Goal: Communication & Community: Connect with others

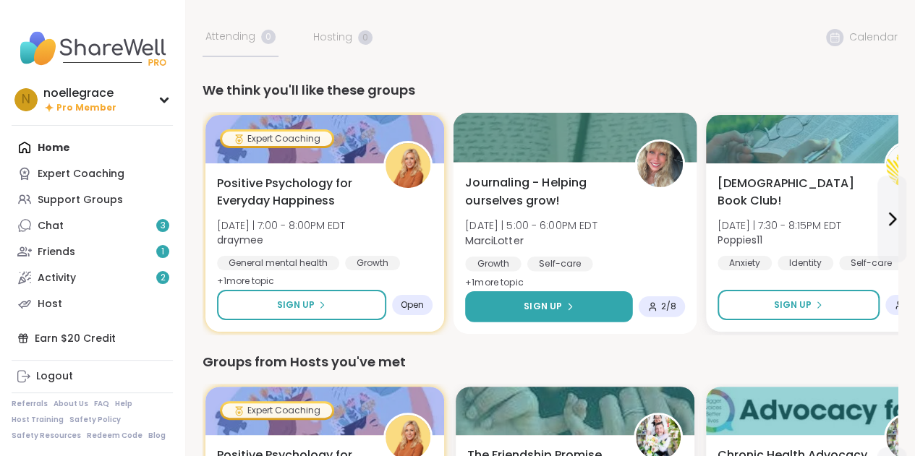
click at [520, 302] on button "Sign Up" at bounding box center [549, 306] width 168 height 31
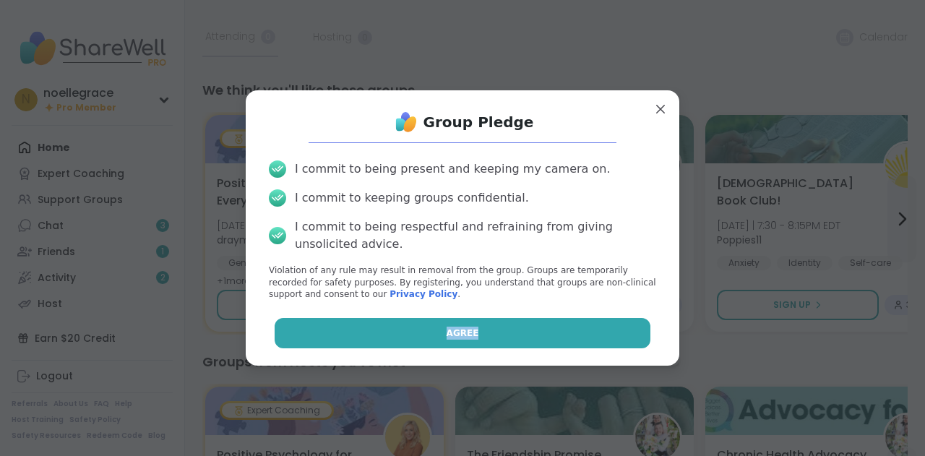
click at [516, 319] on div "Group Pledge I commit to being present and keeping my camera on. I commit to ke…" at bounding box center [462, 228] width 411 height 252
click at [515, 328] on button "Agree" at bounding box center [463, 333] width 377 height 30
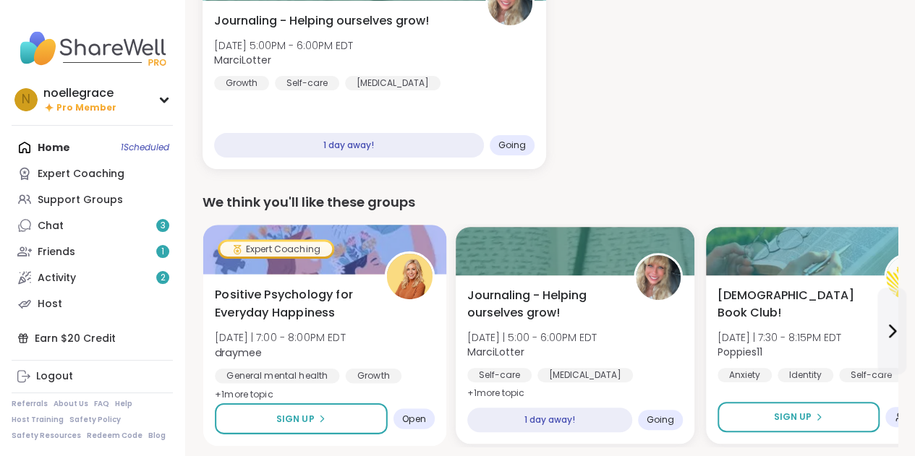
scroll to position [217, 0]
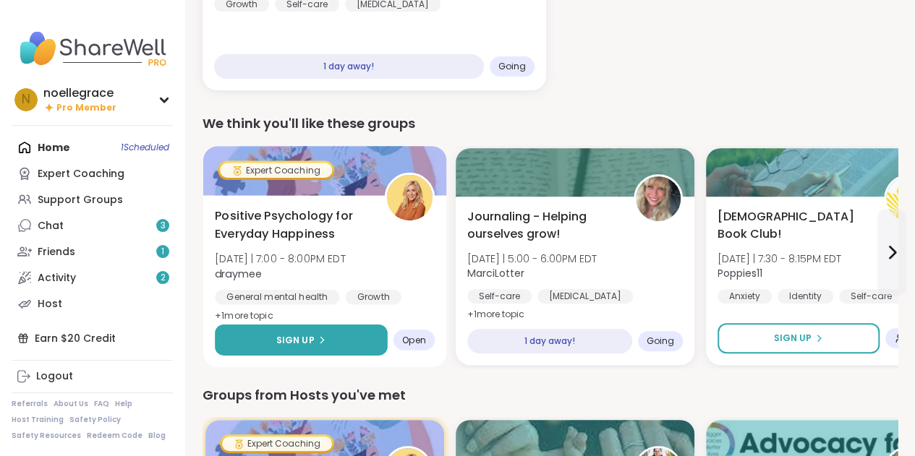
click at [295, 346] on span "Sign Up" at bounding box center [295, 339] width 38 height 13
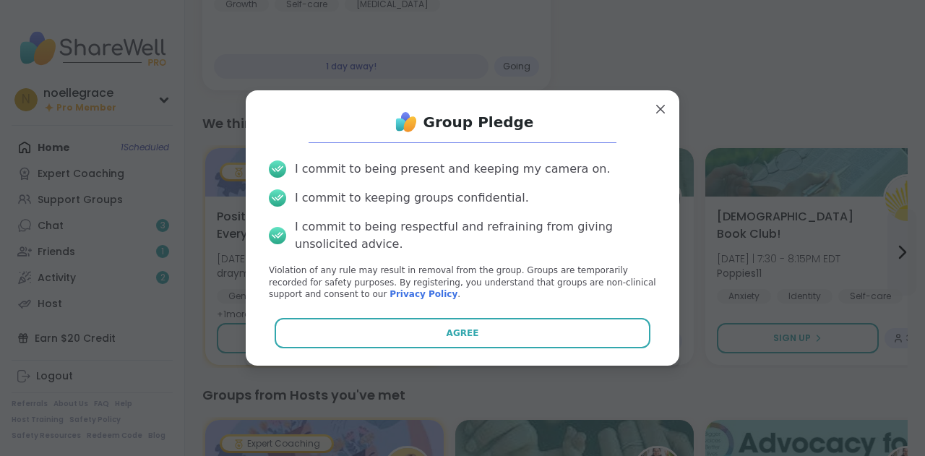
click at [447, 320] on button "Agree" at bounding box center [463, 333] width 377 height 30
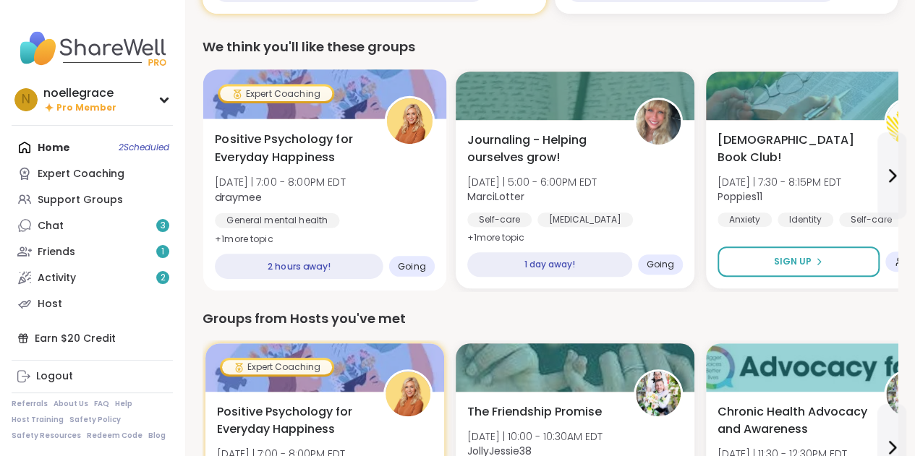
scroll to position [72, 0]
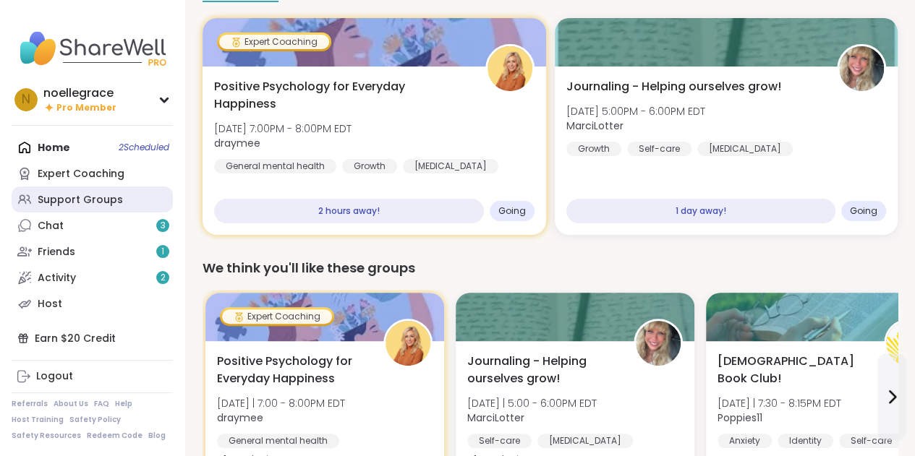
click at [61, 195] on div "Support Groups" at bounding box center [80, 200] width 85 height 14
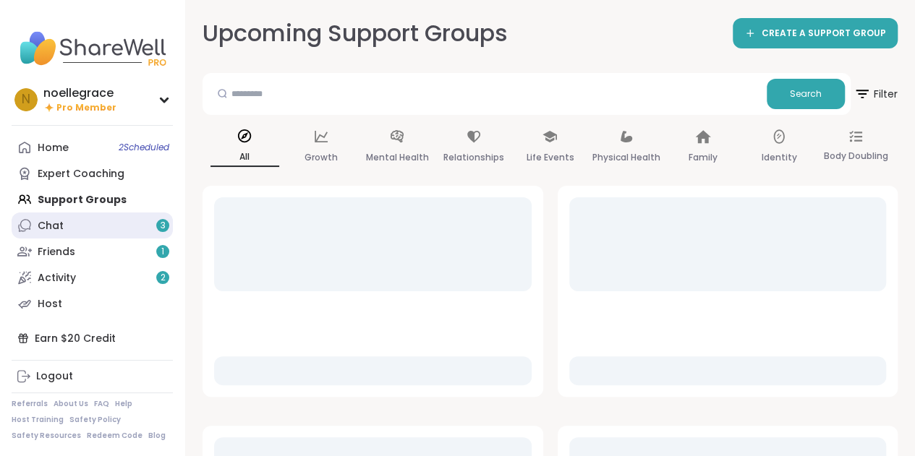
click at [67, 228] on link "Chat 3" at bounding box center [92, 226] width 161 height 26
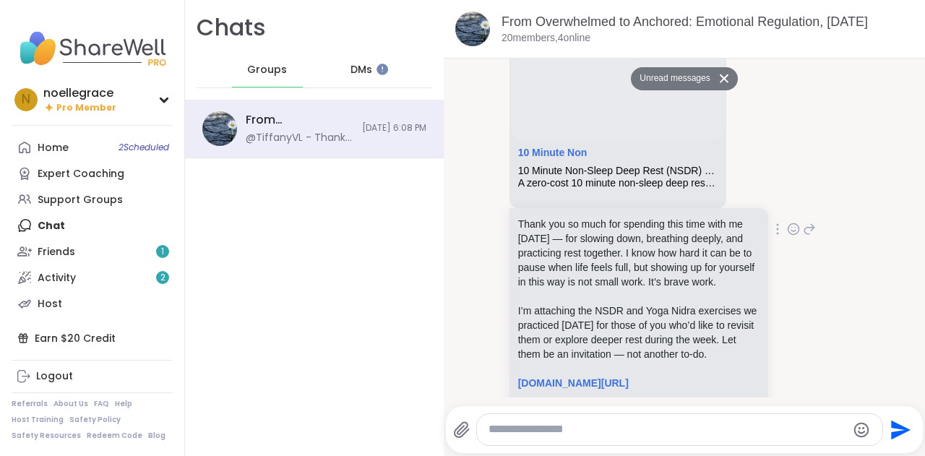
scroll to position [8417, 0]
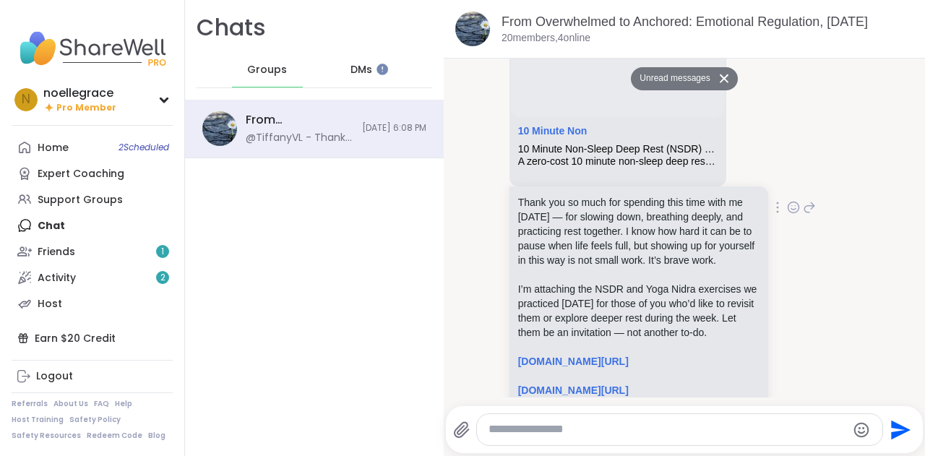
click at [776, 202] on icon at bounding box center [777, 208] width 3 height 12
click at [792, 208] on icon at bounding box center [794, 208] width 4 height 1
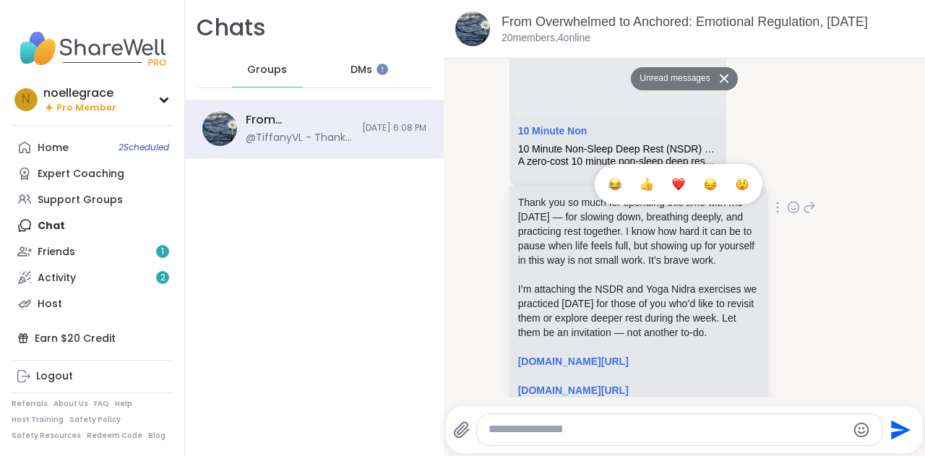
click at [672, 178] on div "Select Reaction: Heart" at bounding box center [678, 184] width 13 height 13
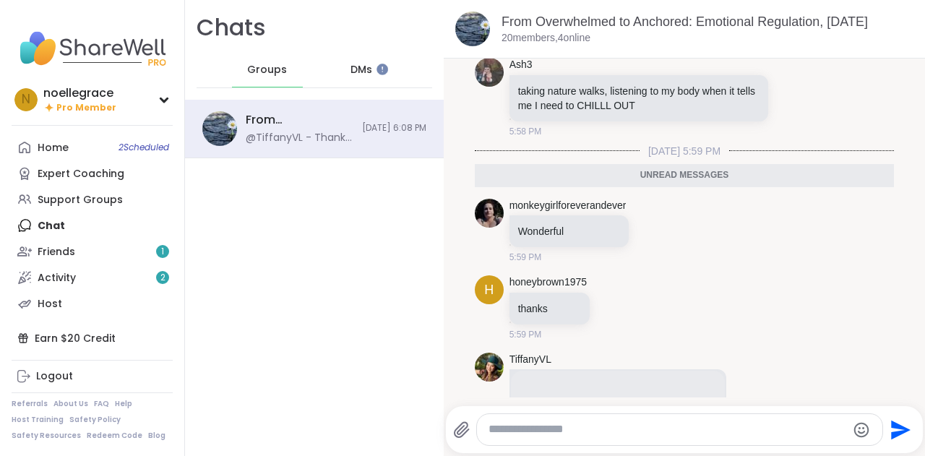
scroll to position [7931, 0]
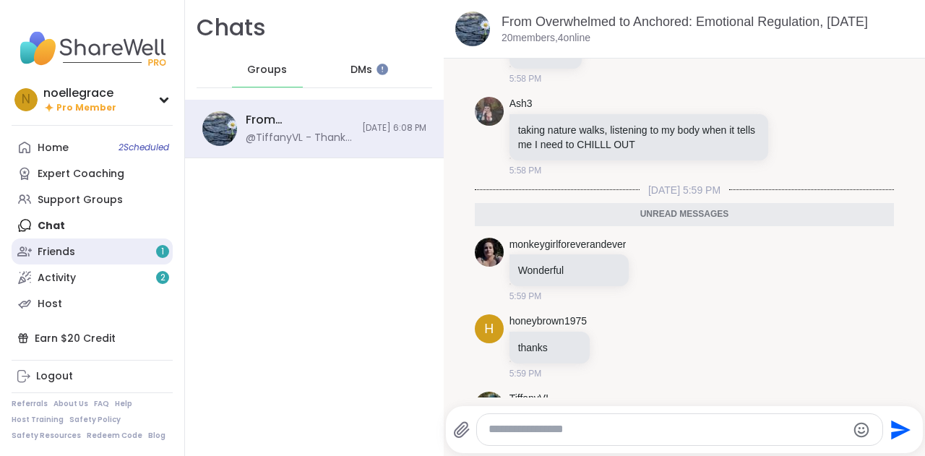
click at [89, 244] on link "Friends 1" at bounding box center [92, 252] width 161 height 26
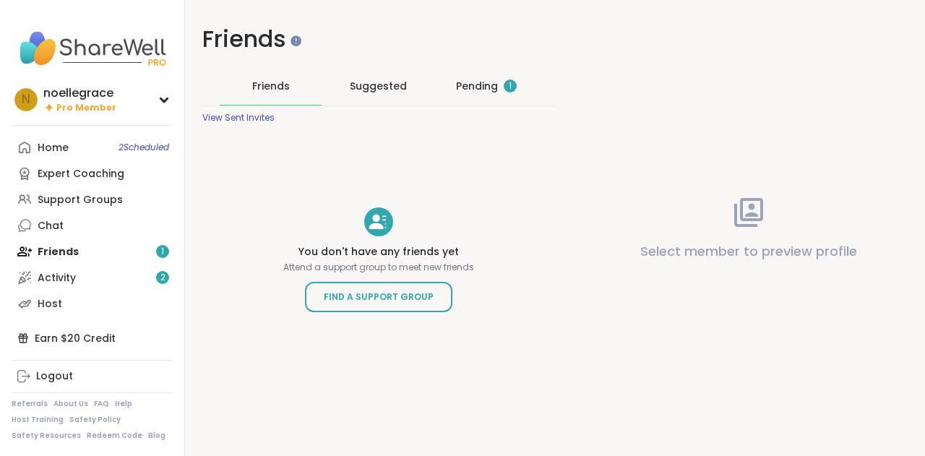
click at [469, 82] on div "Pending 1" at bounding box center [486, 86] width 61 height 14
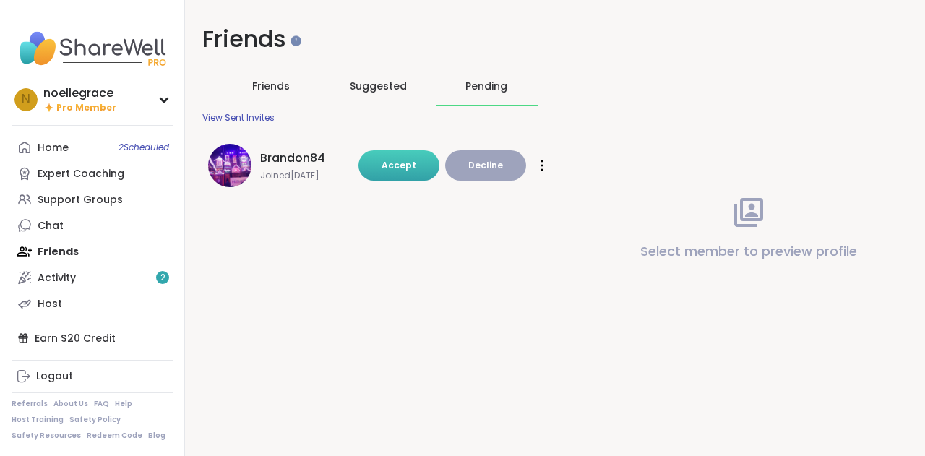
click at [395, 168] on span "Accept" at bounding box center [399, 165] width 35 height 12
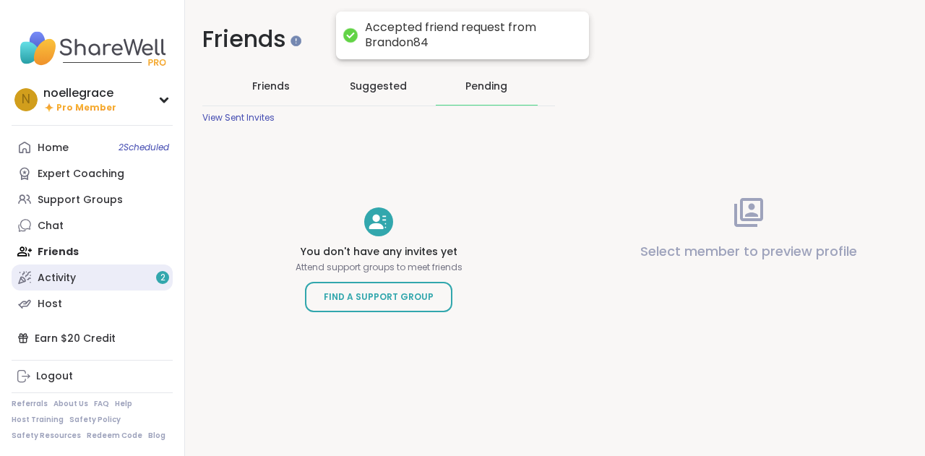
click at [111, 281] on link "Activity 2" at bounding box center [92, 278] width 161 height 26
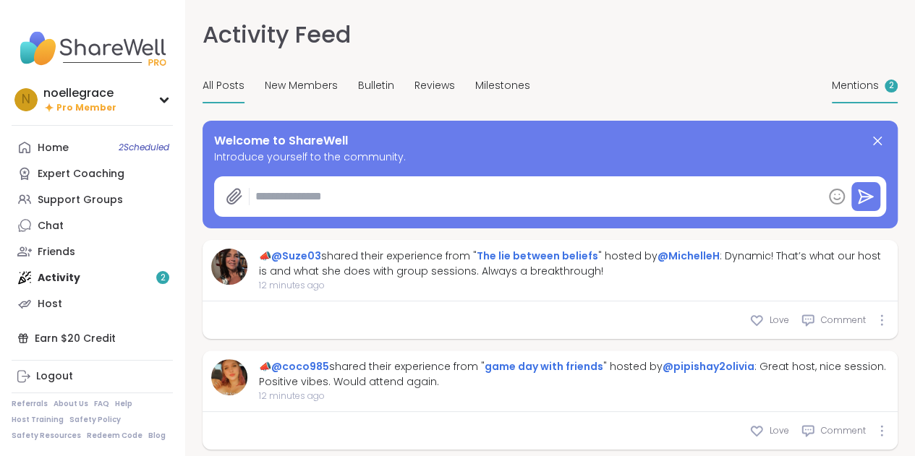
click at [831, 92] on span "Mentions" at bounding box center [854, 85] width 47 height 15
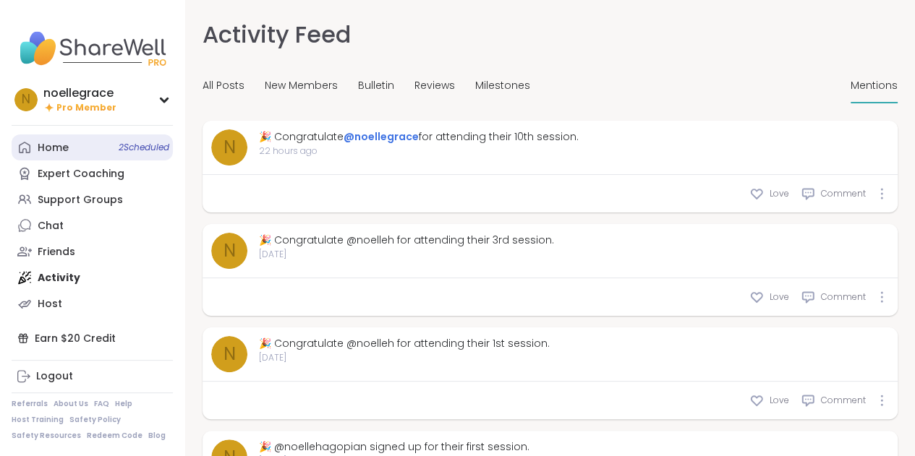
click at [55, 148] on div "Home 2 Scheduled" at bounding box center [53, 148] width 31 height 14
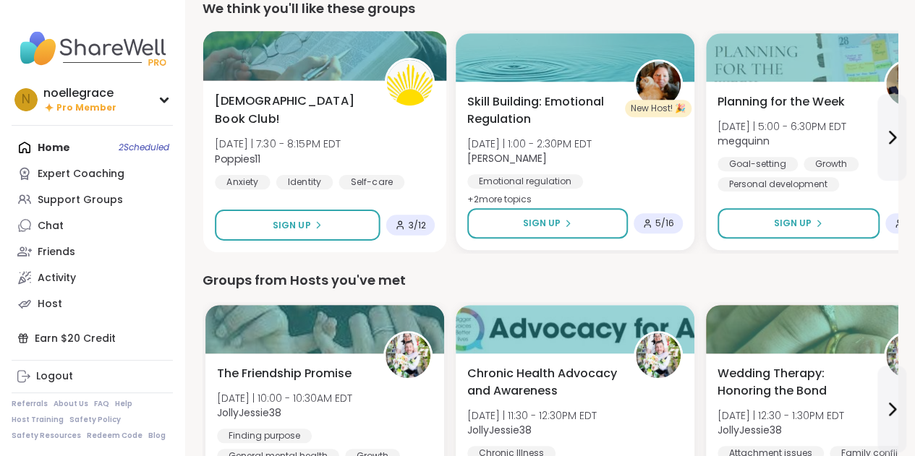
scroll to position [434, 0]
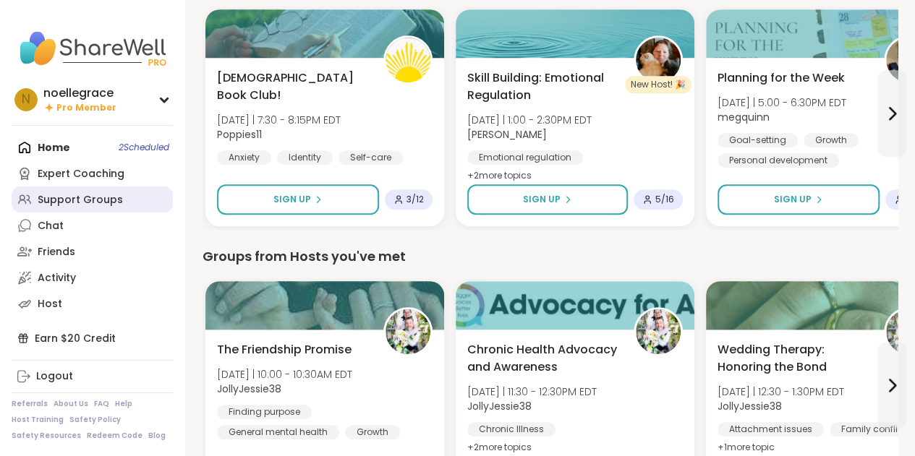
click at [46, 205] on div "Support Groups" at bounding box center [80, 200] width 85 height 14
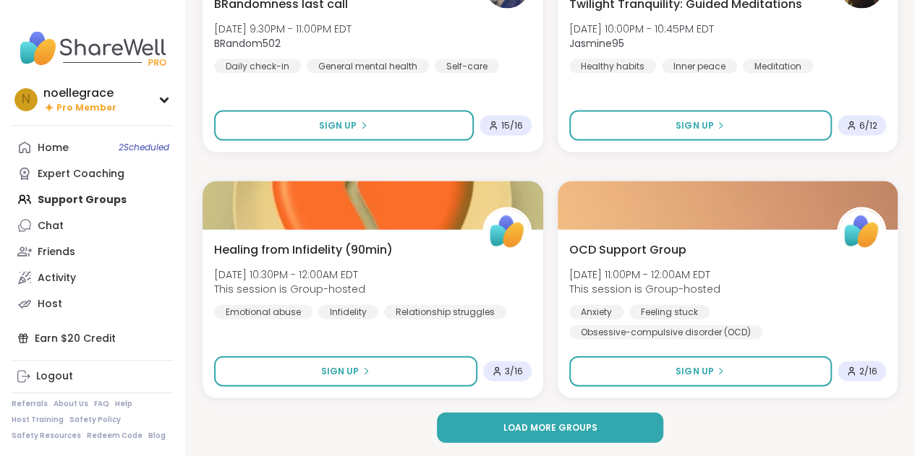
scroll to position [4184, 0]
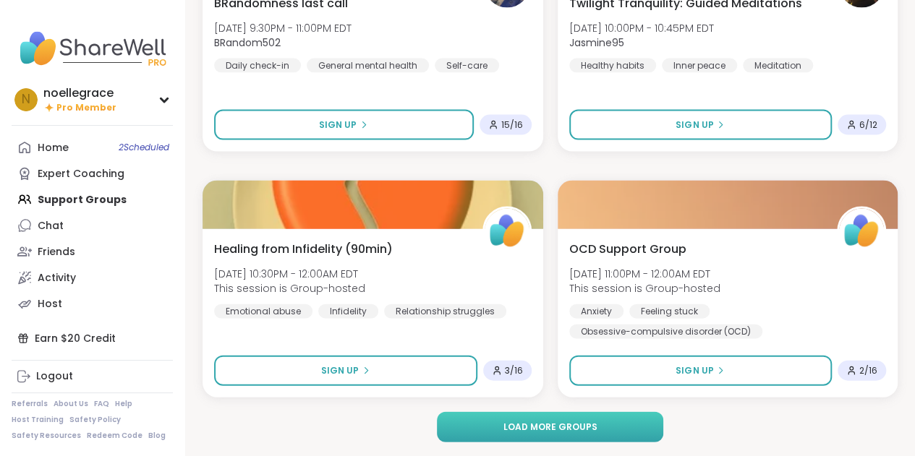
click at [572, 439] on button "Load more groups" at bounding box center [550, 427] width 226 height 30
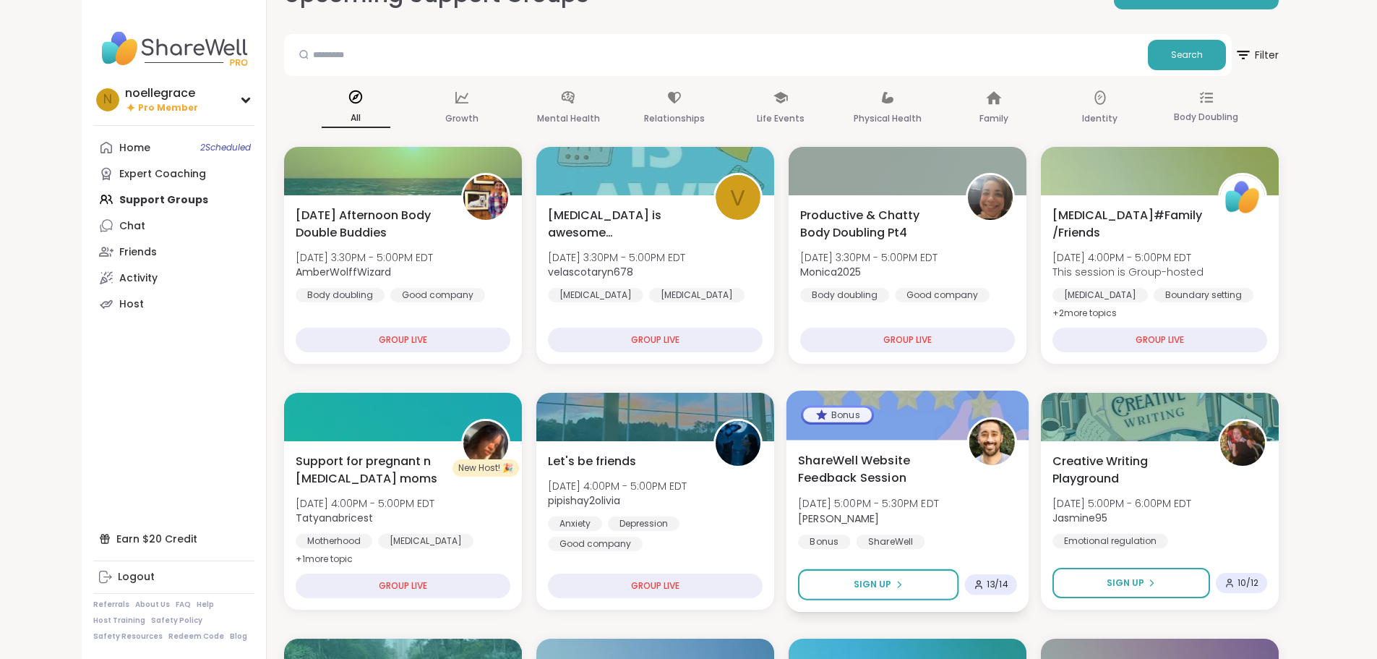
scroll to position [72, 0]
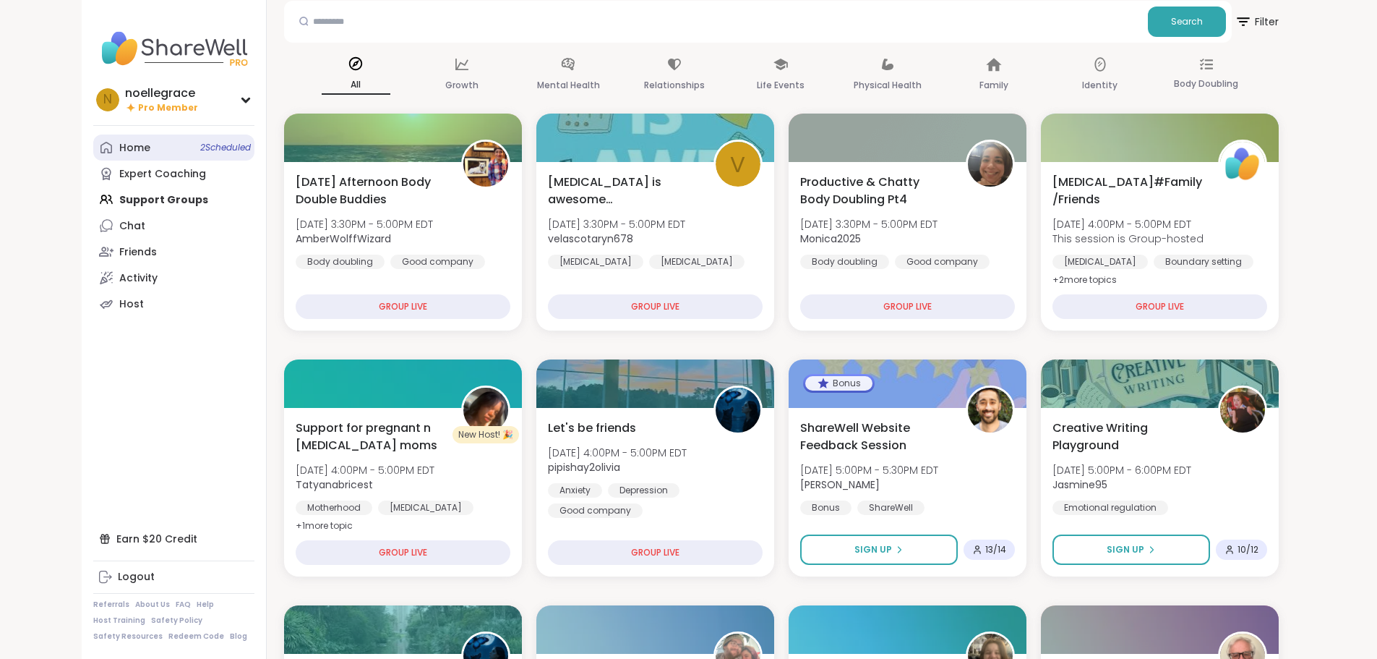
click at [93, 155] on link "Home 2 Scheduled" at bounding box center [173, 147] width 161 height 26
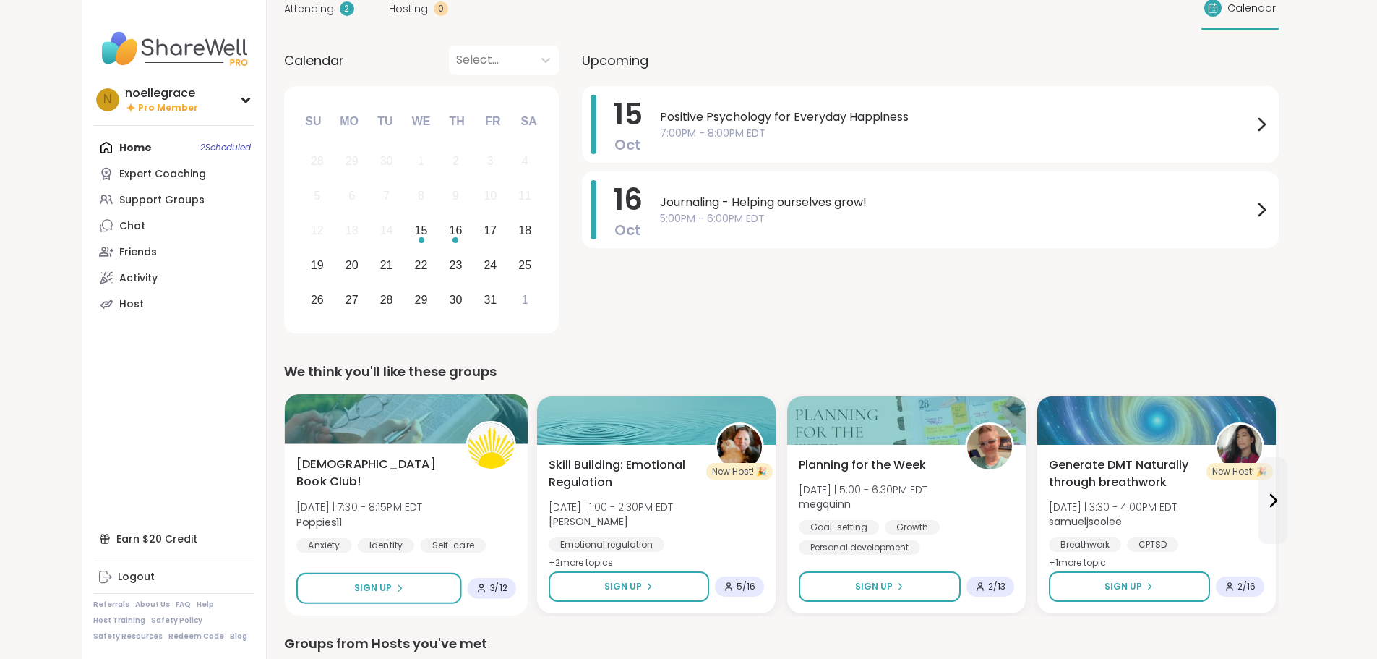
scroll to position [72, 0]
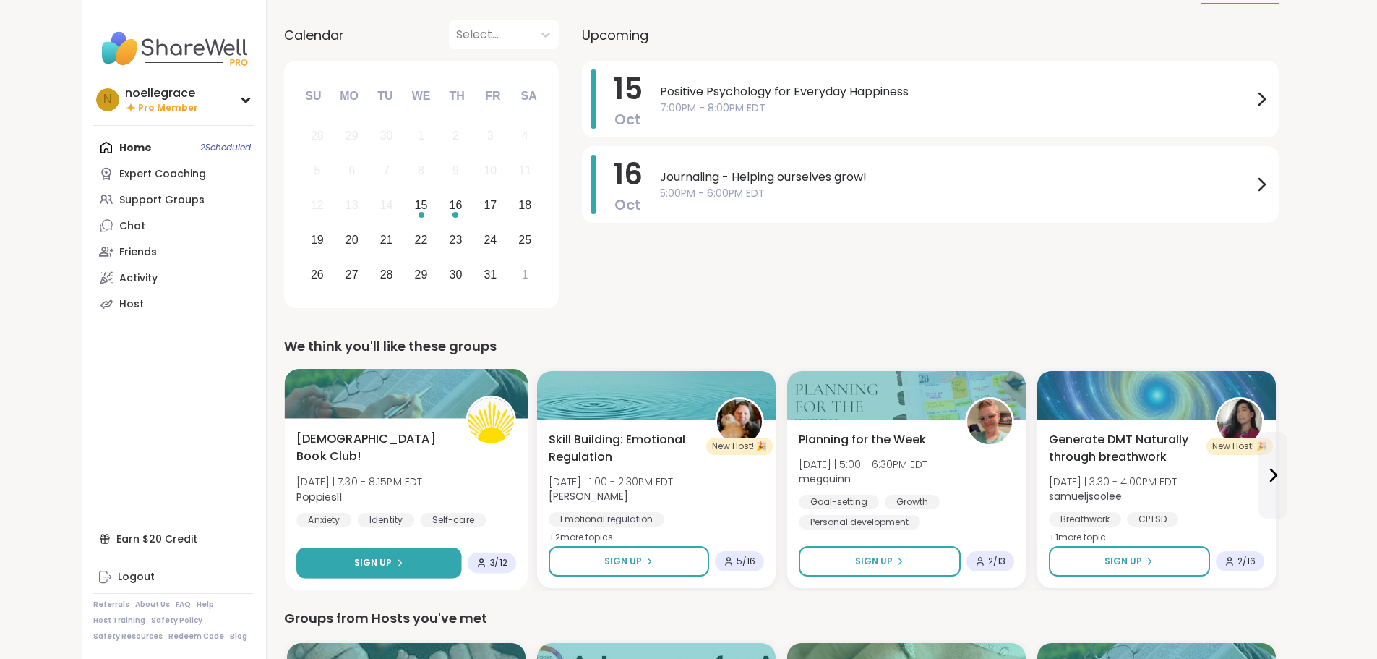
click at [321, 455] on button "Sign Up" at bounding box center [378, 562] width 165 height 31
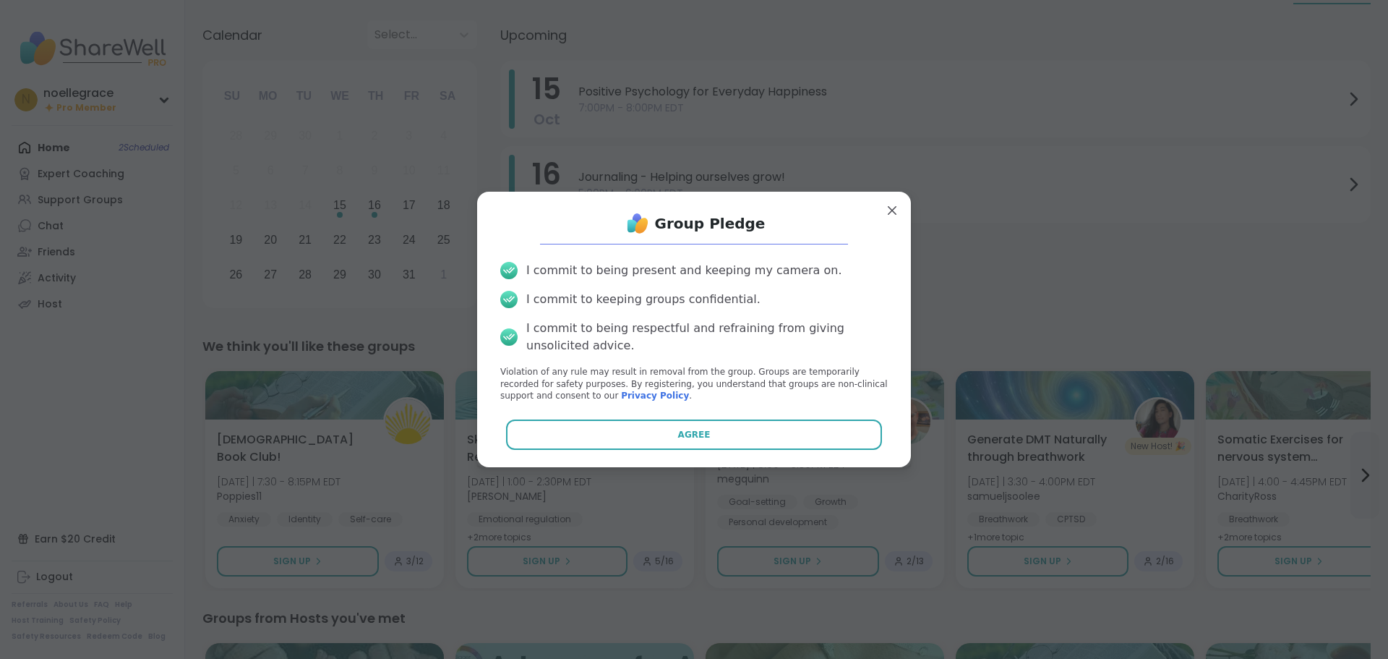
click at [779, 415] on div "Group Pledge I commit to being present and keeping my camera on. I commit to ke…" at bounding box center [694, 329] width 411 height 252
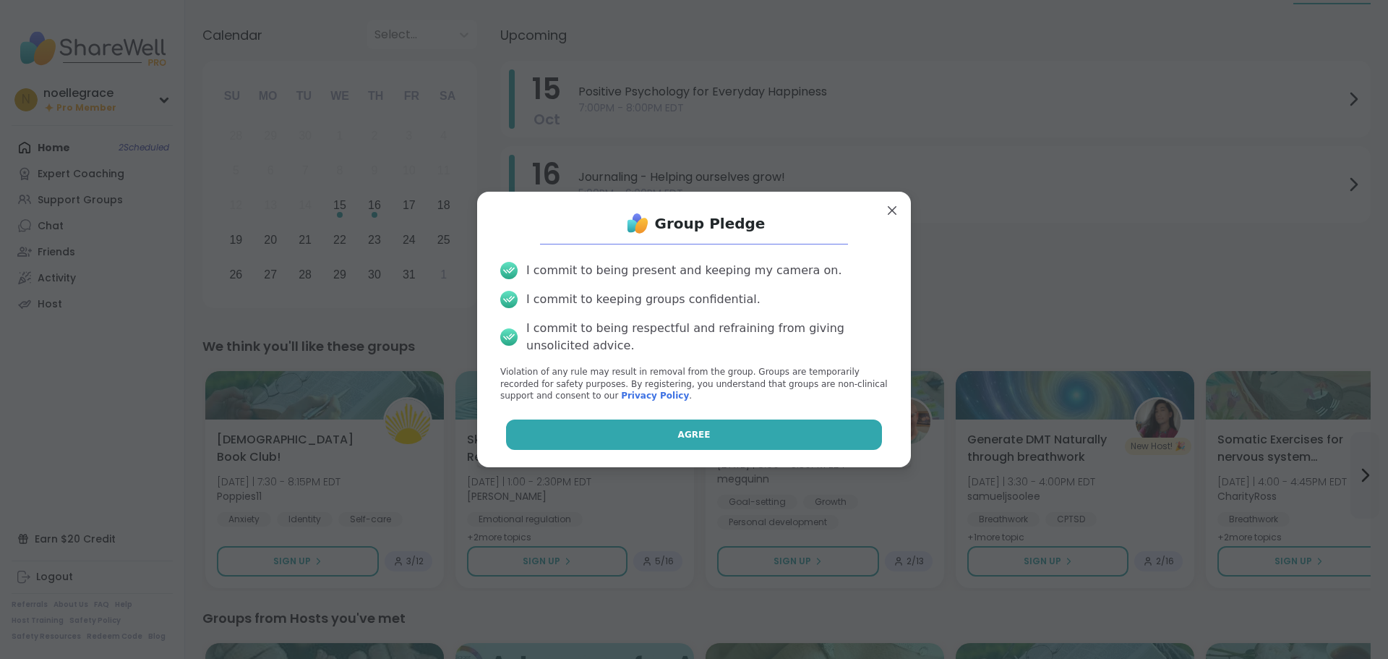
click at [779, 424] on button "Agree" at bounding box center [694, 434] width 377 height 30
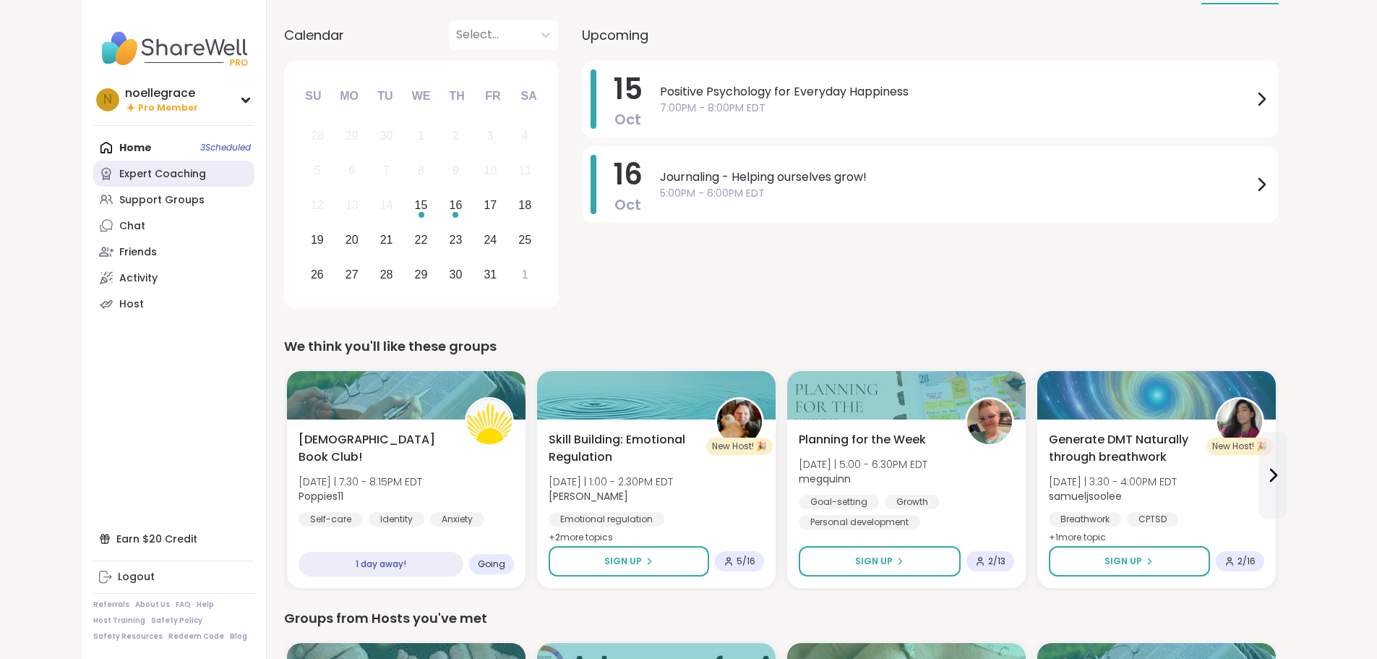
click at [93, 181] on link "Expert Coaching" at bounding box center [173, 173] width 161 height 26
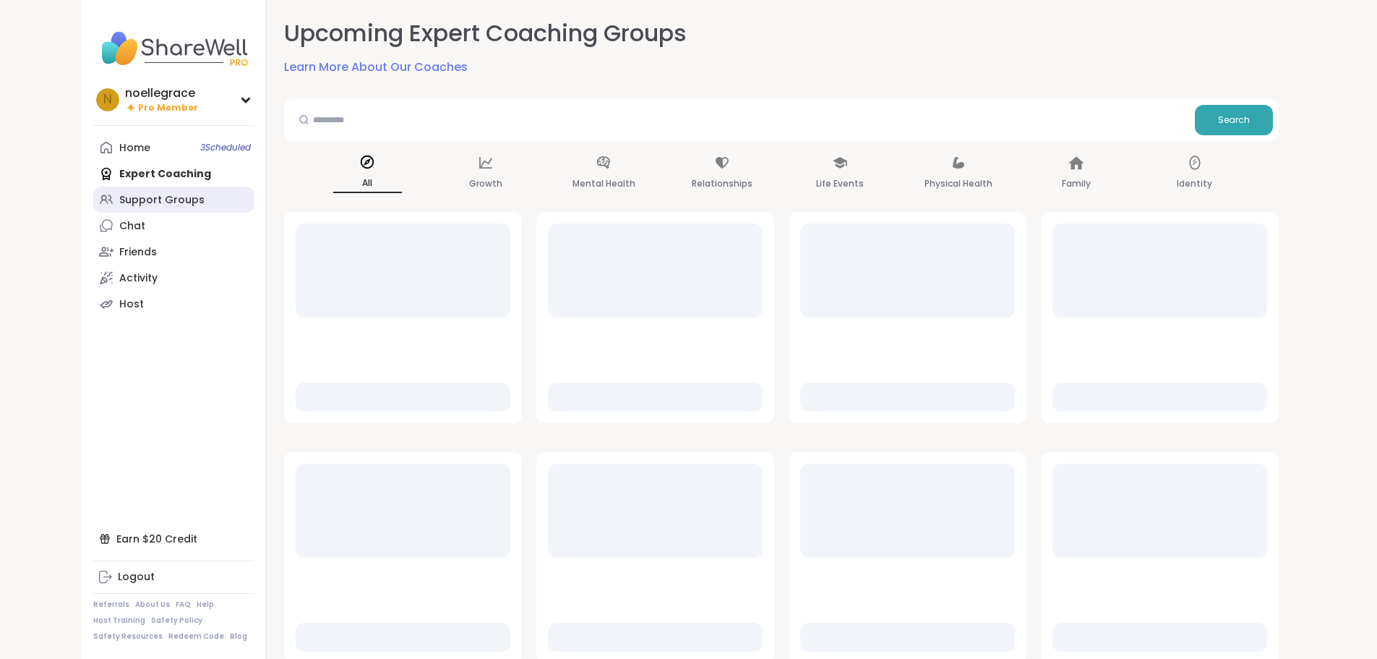
click at [119, 204] on div "Support Groups" at bounding box center [161, 200] width 85 height 14
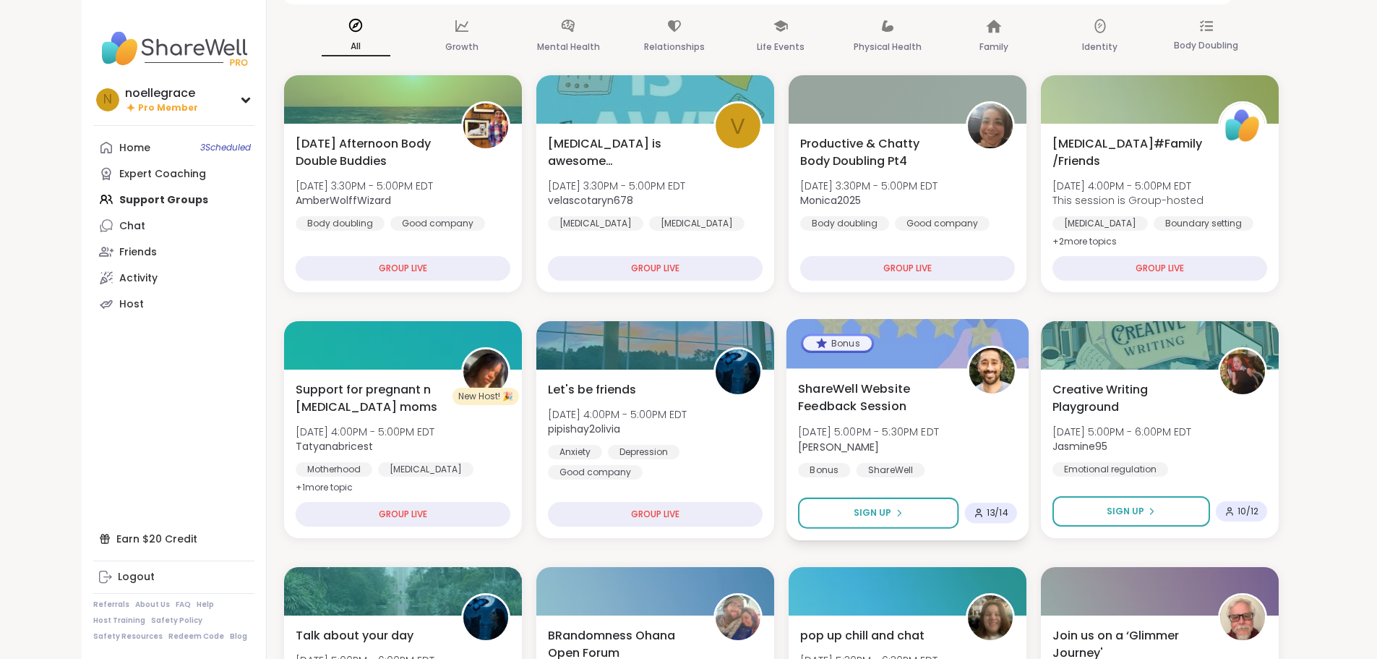
scroll to position [145, 0]
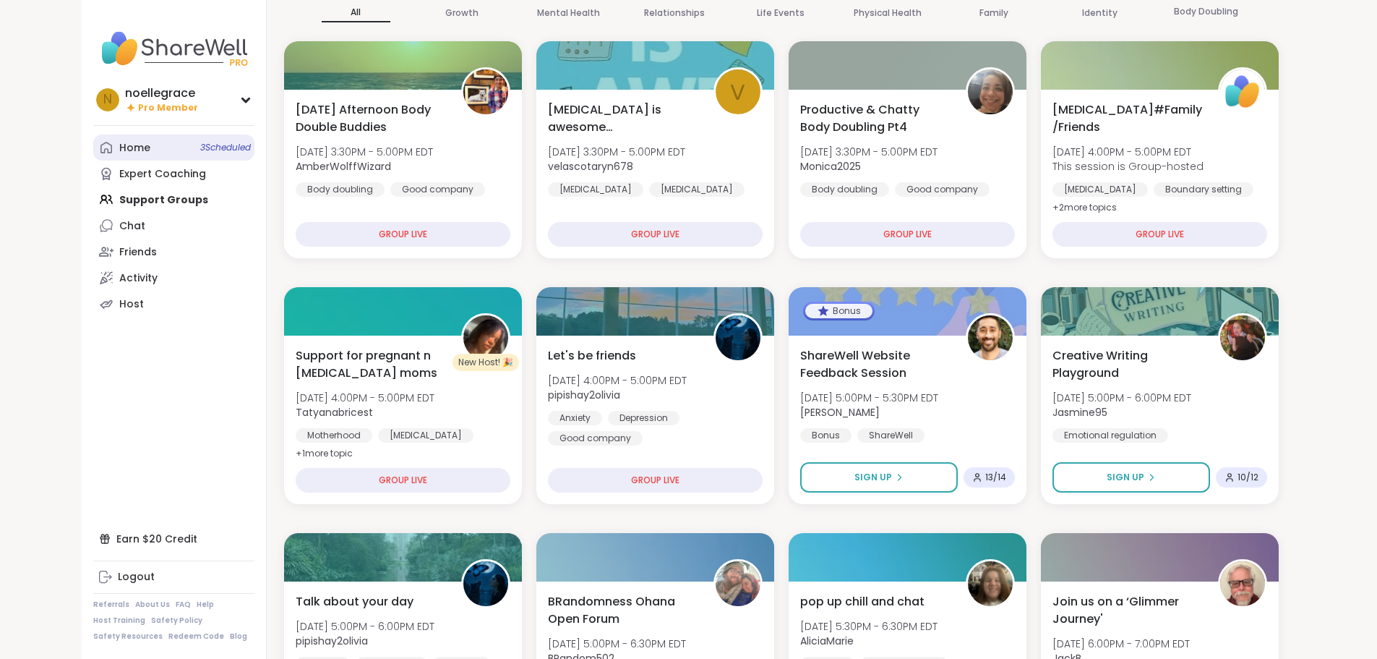
click at [95, 150] on link "Home 3 Scheduled" at bounding box center [173, 147] width 161 height 26
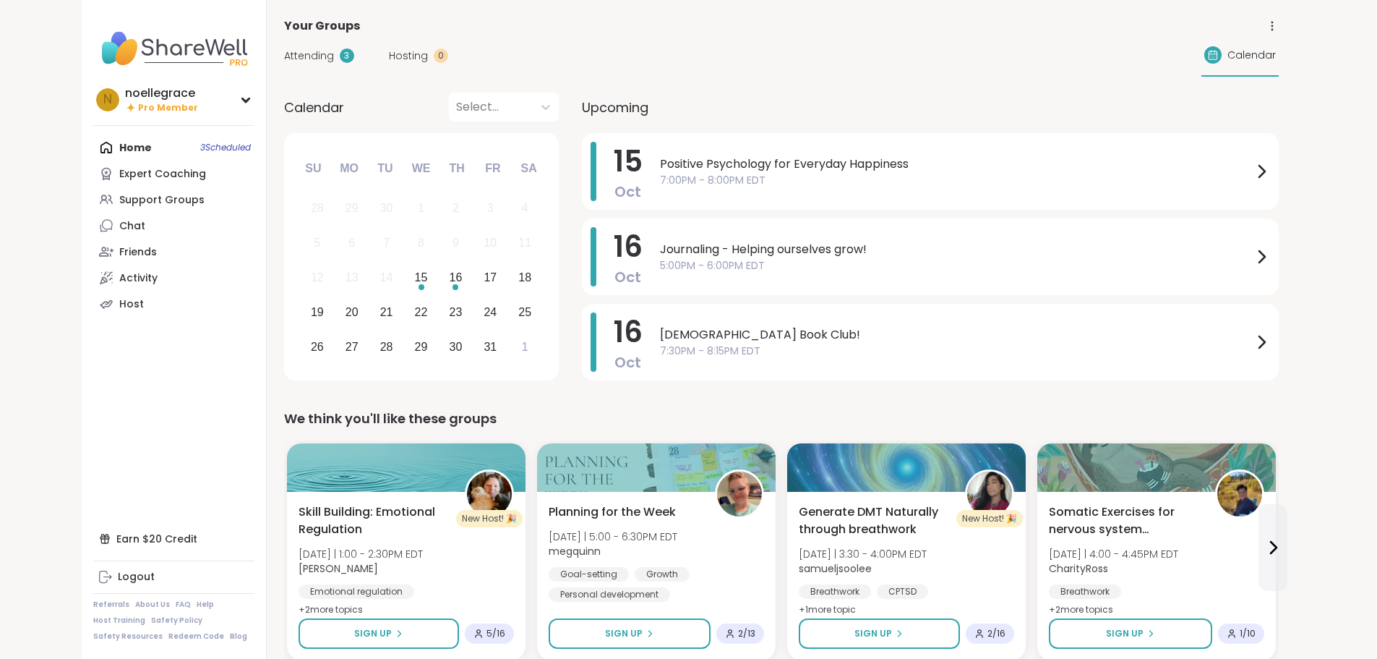
click at [110, 138] on div "Home 3 Scheduled Expert Coaching Support Groups Chat Friends Activity Host" at bounding box center [173, 225] width 161 height 182
click at [112, 145] on div "Home 3 Scheduled Expert Coaching Support Groups Chat Friends Activity Host" at bounding box center [173, 225] width 161 height 182
click at [93, 147] on div "Home 3 Scheduled Expert Coaching Support Groups Chat Friends Activity Host" at bounding box center [173, 225] width 161 height 182
click at [119, 175] on div "Expert Coaching" at bounding box center [162, 174] width 87 height 14
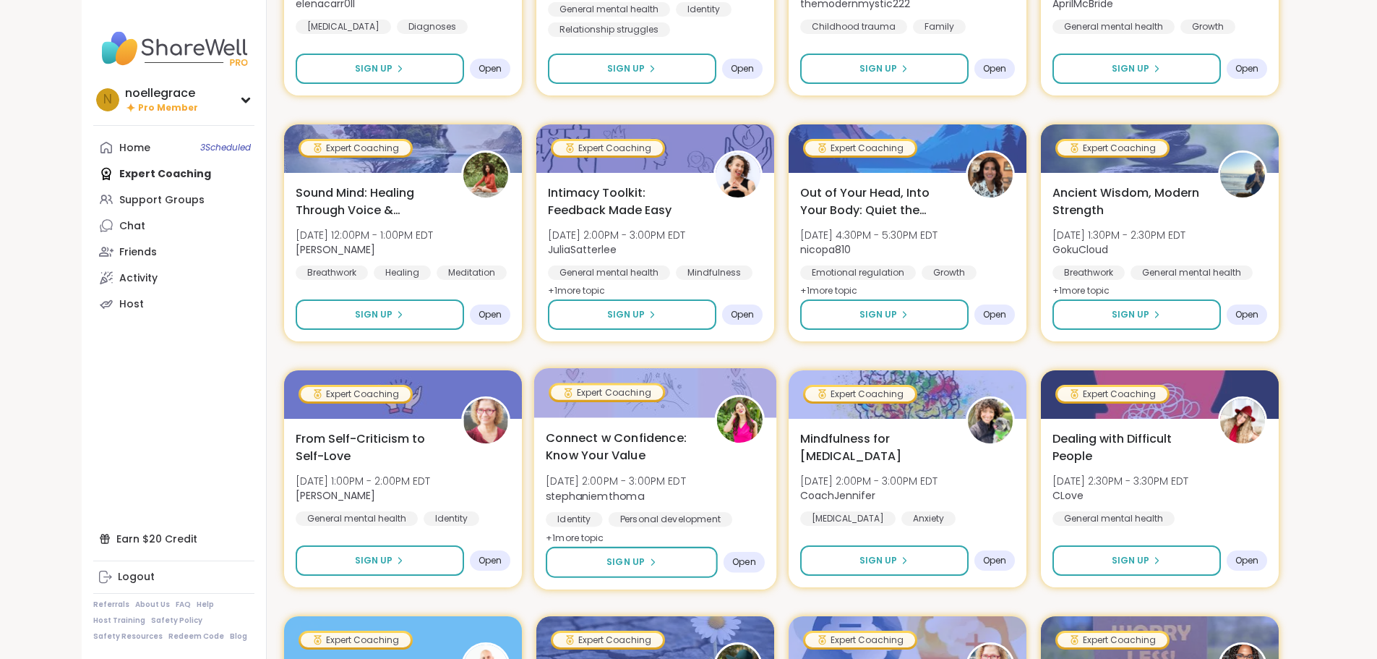
scroll to position [578, 0]
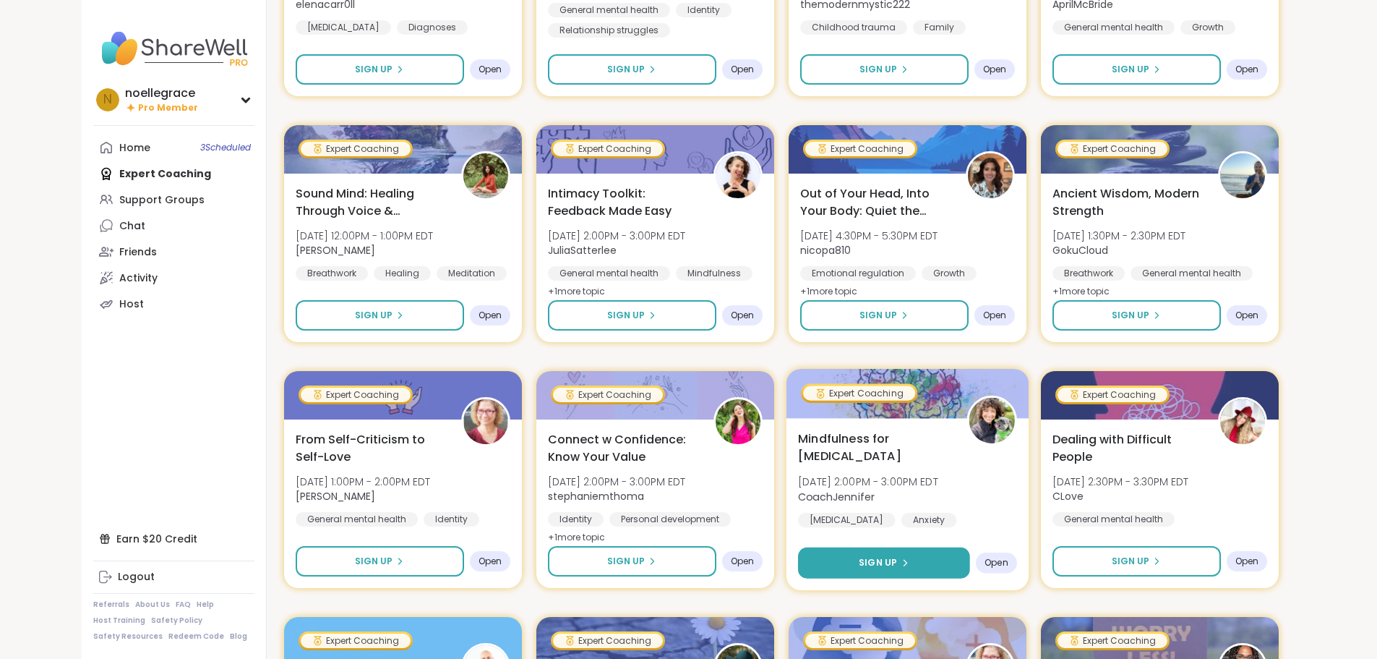
click at [914, 455] on button "Sign Up" at bounding box center [884, 562] width 172 height 31
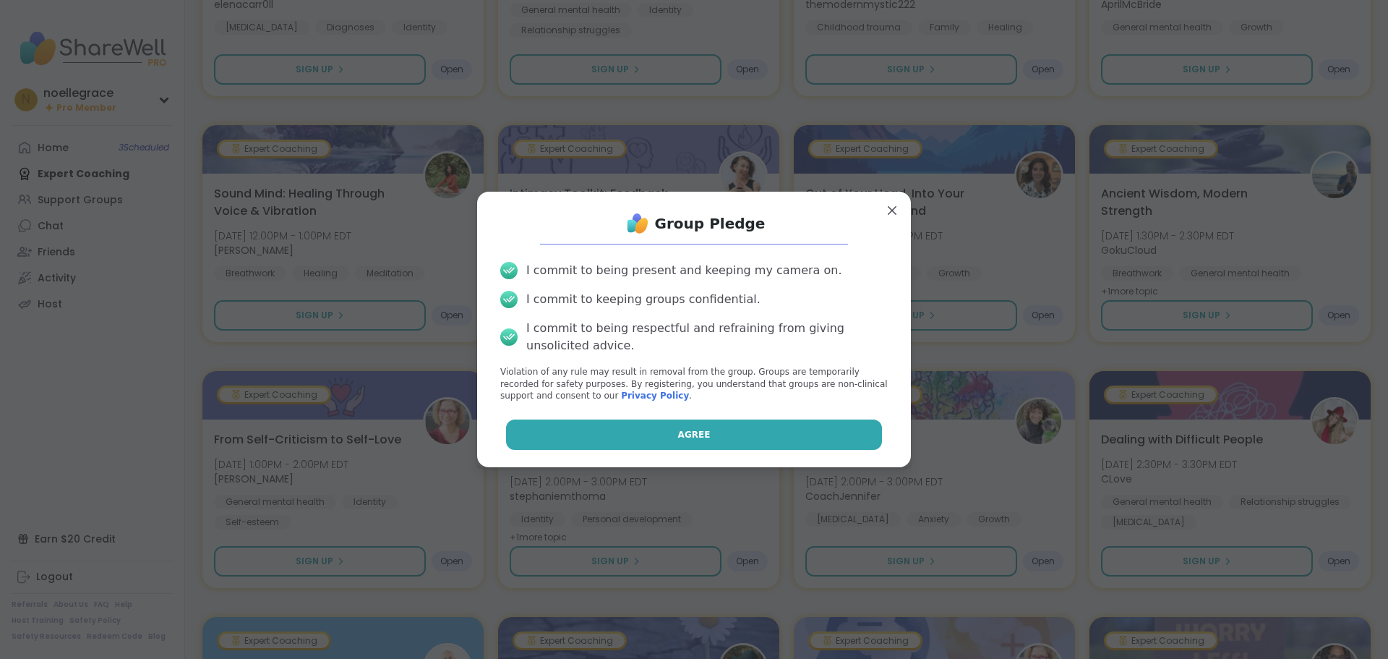
click at [706, 426] on button "Agree" at bounding box center [694, 434] width 377 height 30
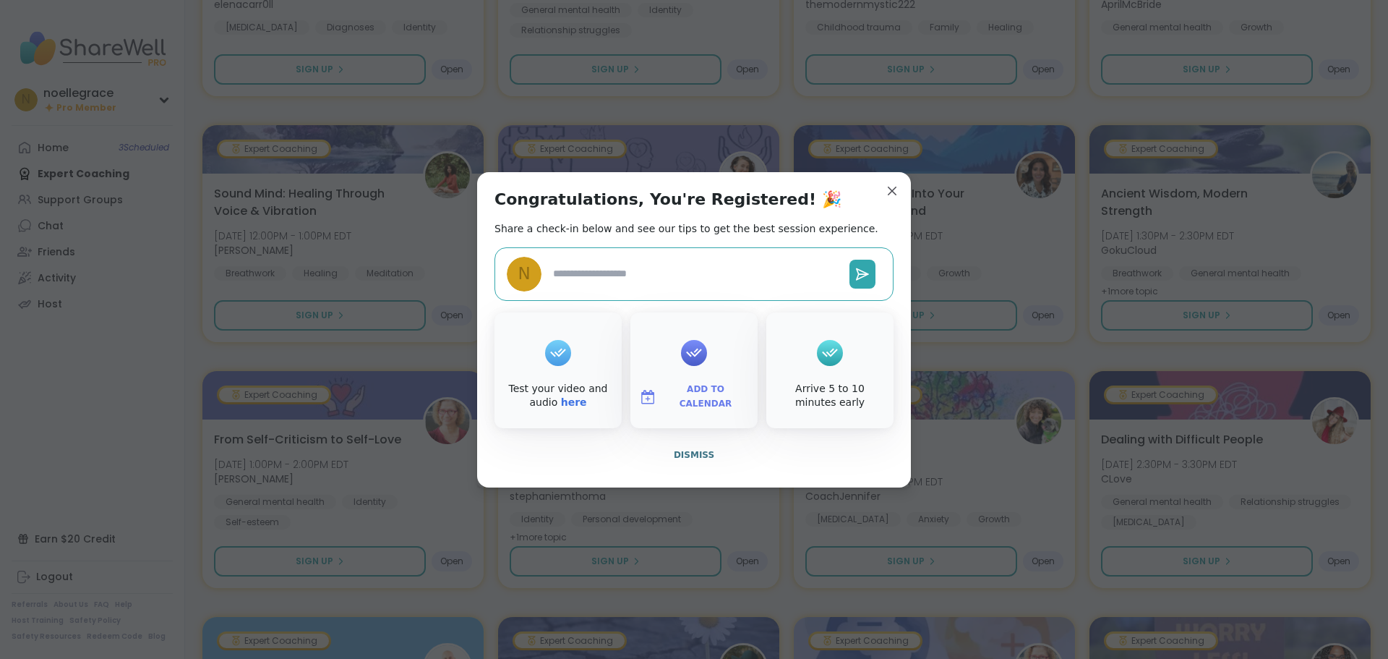
type textarea "*"
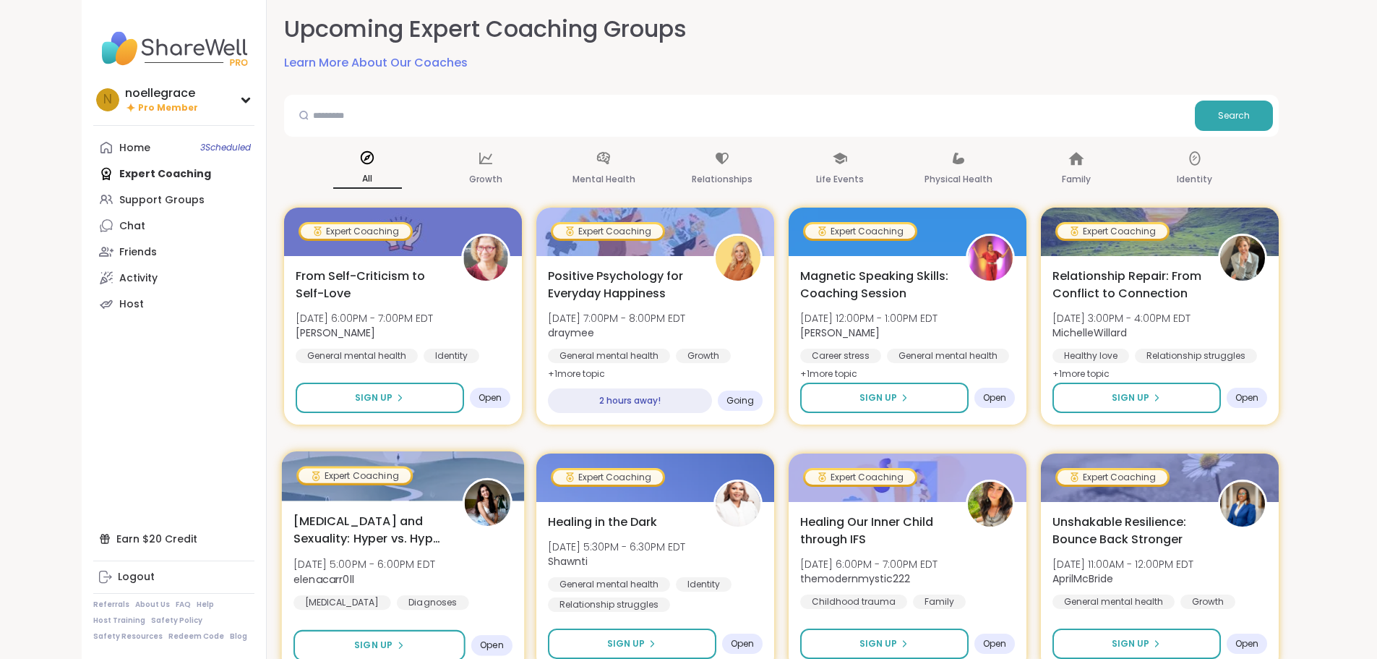
scroll to position [0, 0]
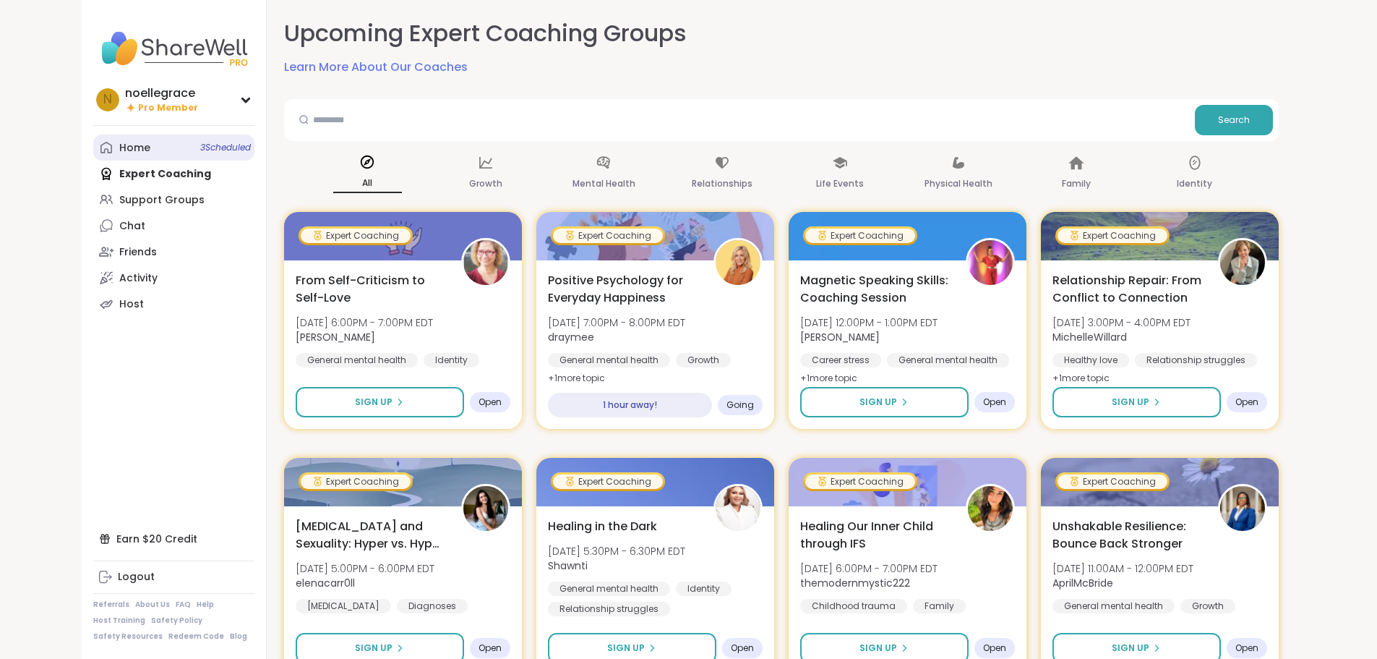
click at [138, 155] on link "Home 3 Scheduled" at bounding box center [173, 147] width 161 height 26
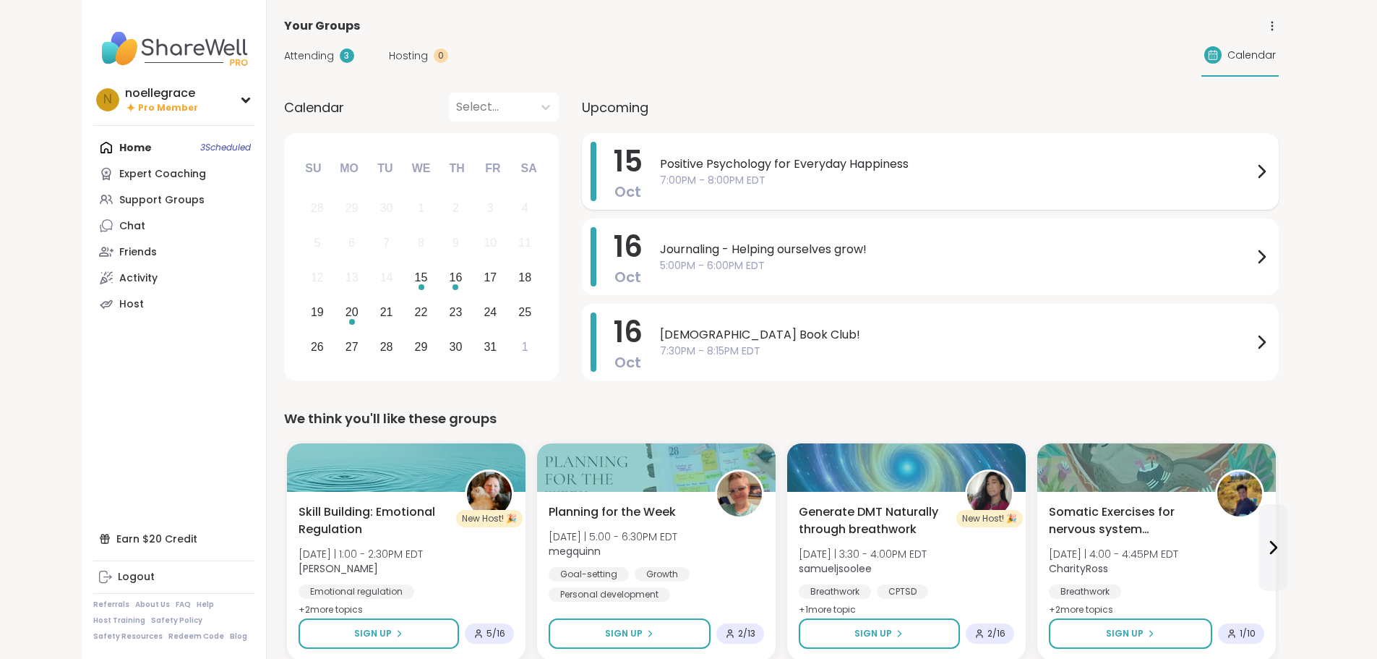
click at [812, 179] on span "7:00PM - 8:00PM EDT" at bounding box center [956, 180] width 593 height 15
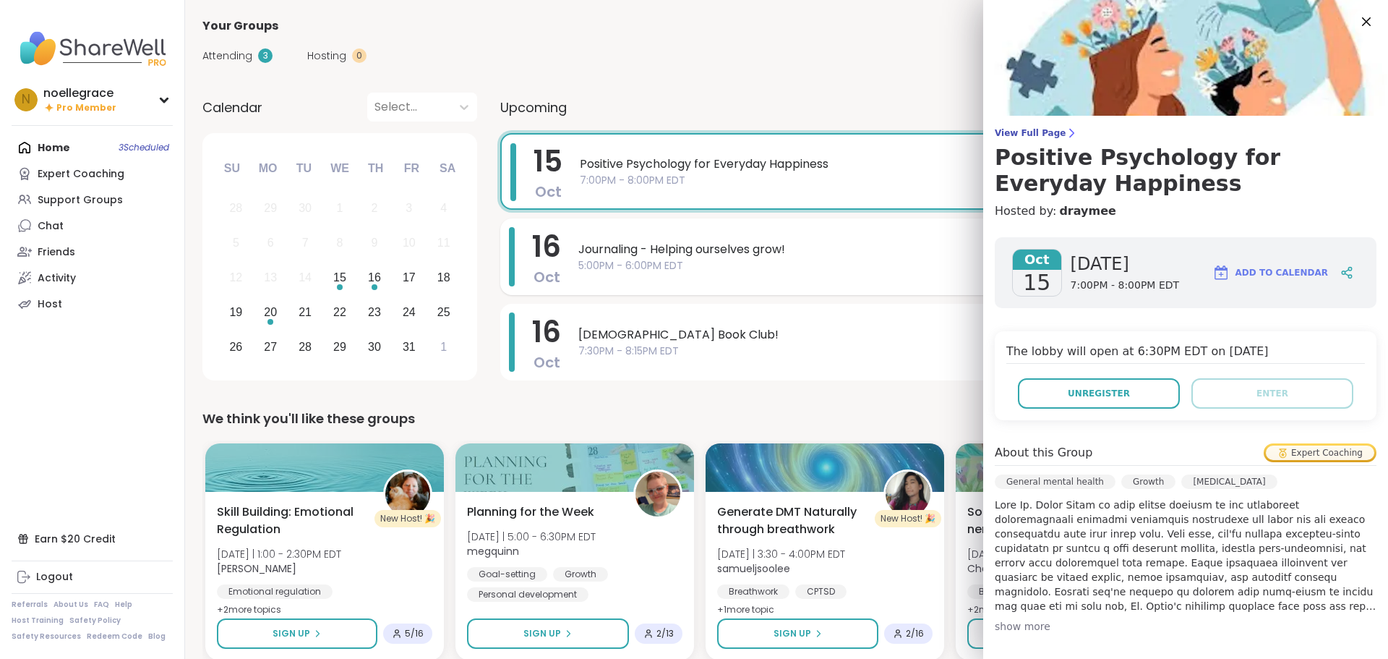
click at [799, 268] on span "5:00PM - 6:00PM EDT" at bounding box center [961, 265] width 766 height 15
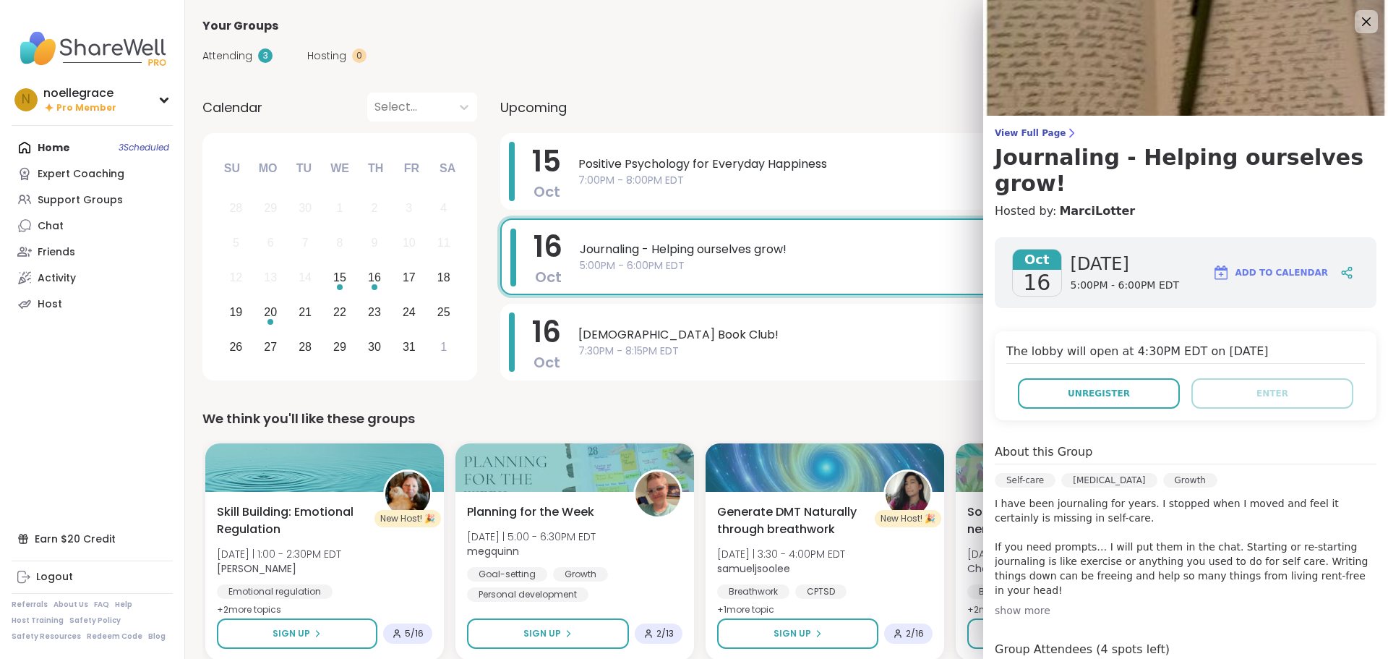
click at [798, 23] on div "Your Groups" at bounding box center [786, 25] width 1168 height 17
